Goal: Find contact information: Find contact information

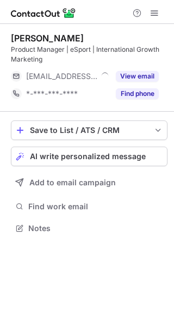
scroll to position [220, 174]
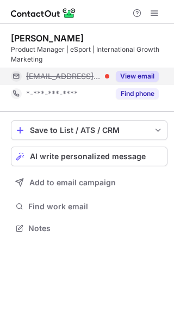
click at [142, 77] on button "View email" at bounding box center [137, 76] width 43 height 11
click at [65, 78] on span "valentin.caillaud@gifi-talents.fr" at bounding box center [88, 76] width 125 height 10
click at [142, 81] on div "valentin.caillaud@gifi-talents.fr" at bounding box center [92, 76] width 133 height 10
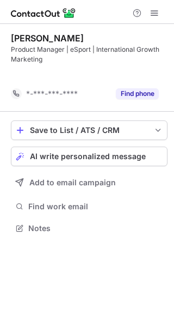
scroll to position [203, 174]
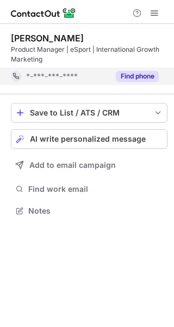
click at [138, 78] on button "Find phone" at bounding box center [137, 76] width 43 height 11
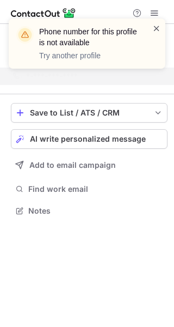
click at [156, 32] on span at bounding box center [156, 28] width 9 height 11
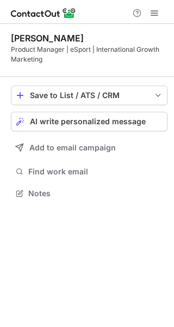
scroll to position [186, 174]
click at [66, 51] on div "Product Manager | eSport | International Growth Marketing" at bounding box center [89, 55] width 157 height 20
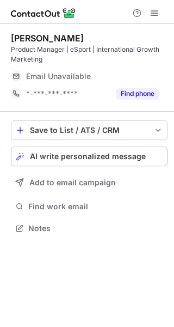
scroll to position [220, 174]
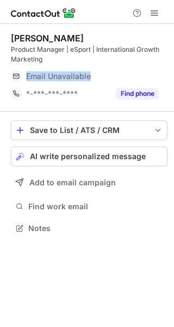
drag, startPoint x: 28, startPoint y: 77, endPoint x: 109, endPoint y: 76, distance: 81.1
click at [109, 76] on div "Email Unavailable" at bounding box center [80, 76] width 109 height 10
drag, startPoint x: 13, startPoint y: 38, endPoint x: 101, endPoint y: 38, distance: 88.2
click at [101, 38] on div "Valentin CAILLAUD" at bounding box center [89, 38] width 157 height 11
copy div "Valentin CAILLAUD"
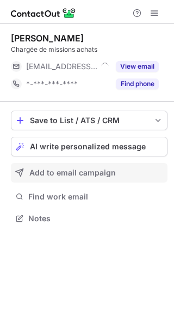
scroll to position [211, 174]
